Goal: Consume media (video, audio)

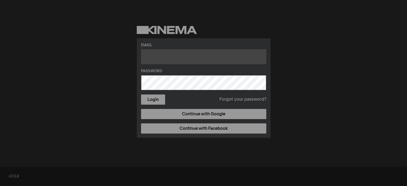
click at [170, 57] on input "text" at bounding box center [203, 56] width 125 height 15
type input "[EMAIL_ADDRESS][DOMAIN_NAME]"
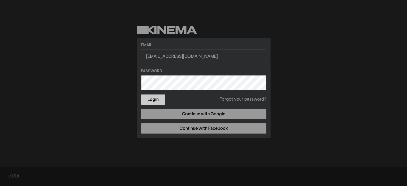
click at [145, 99] on button "Login" at bounding box center [153, 99] width 24 height 10
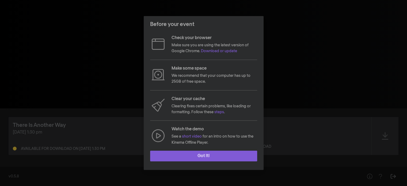
click at [206, 154] on button "Got it!" at bounding box center [203, 156] width 107 height 11
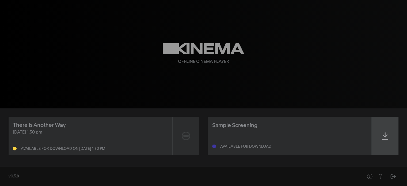
click at [387, 136] on icon at bounding box center [384, 136] width 6 height 9
click at [219, 145] on div at bounding box center [216, 146] width 8 height 4
click at [384, 133] on icon at bounding box center [384, 136] width 6 height 9
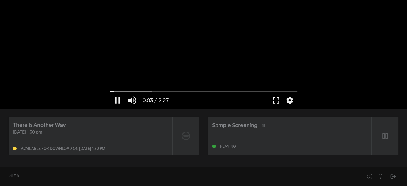
click at [274, 102] on button "fullscreen" at bounding box center [275, 100] width 15 height 16
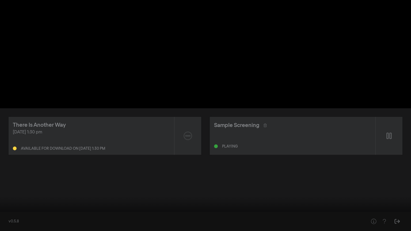
click at [8, 186] on button "pause" at bounding box center [10, 223] width 15 height 16
type input "146.958083"
click at [386, 186] on button "fullscreen_exit" at bounding box center [386, 223] width 15 height 16
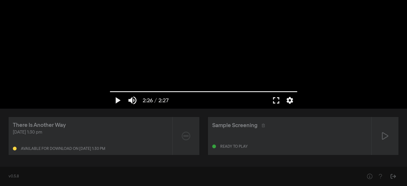
click at [3, 89] on div "play_arrow 2:26 / 2:27 volume_up fullscreen settings closed_caption Captions Of…" at bounding box center [203, 54] width 407 height 108
